Goal: Transaction & Acquisition: Purchase product/service

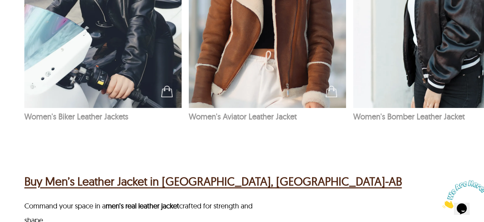
scroll to position [788, 0]
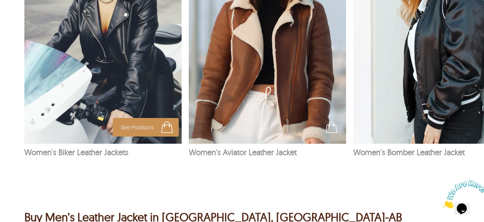
click at [102, 148] on p "Women's Biker Leather Jackets" at bounding box center [102, 153] width 157 height 10
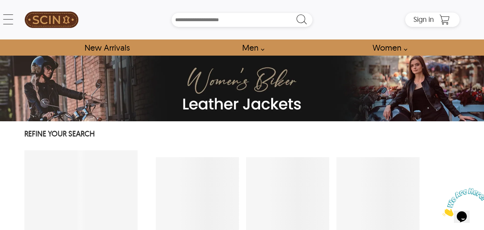
select select "********"
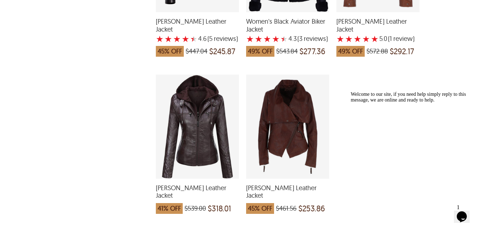
scroll to position [1790, 0]
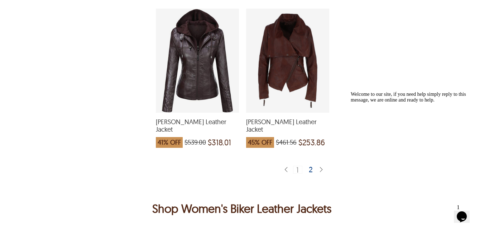
click at [309, 165] on div "2" at bounding box center [311, 168] width 10 height 7
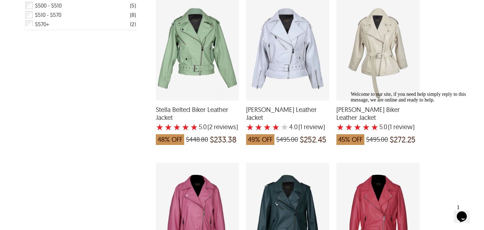
scroll to position [322, 0]
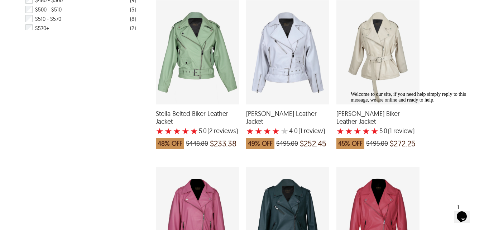
click at [382, 54] on div "Cleo Biker Leather Jacket with a 5 Star Rating 1 Product Review which was at a …" at bounding box center [377, 52] width 83 height 104
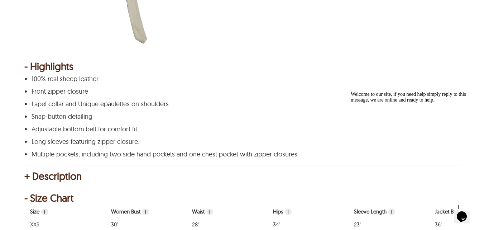
scroll to position [251, 0]
